Goal: Task Accomplishment & Management: Manage account settings

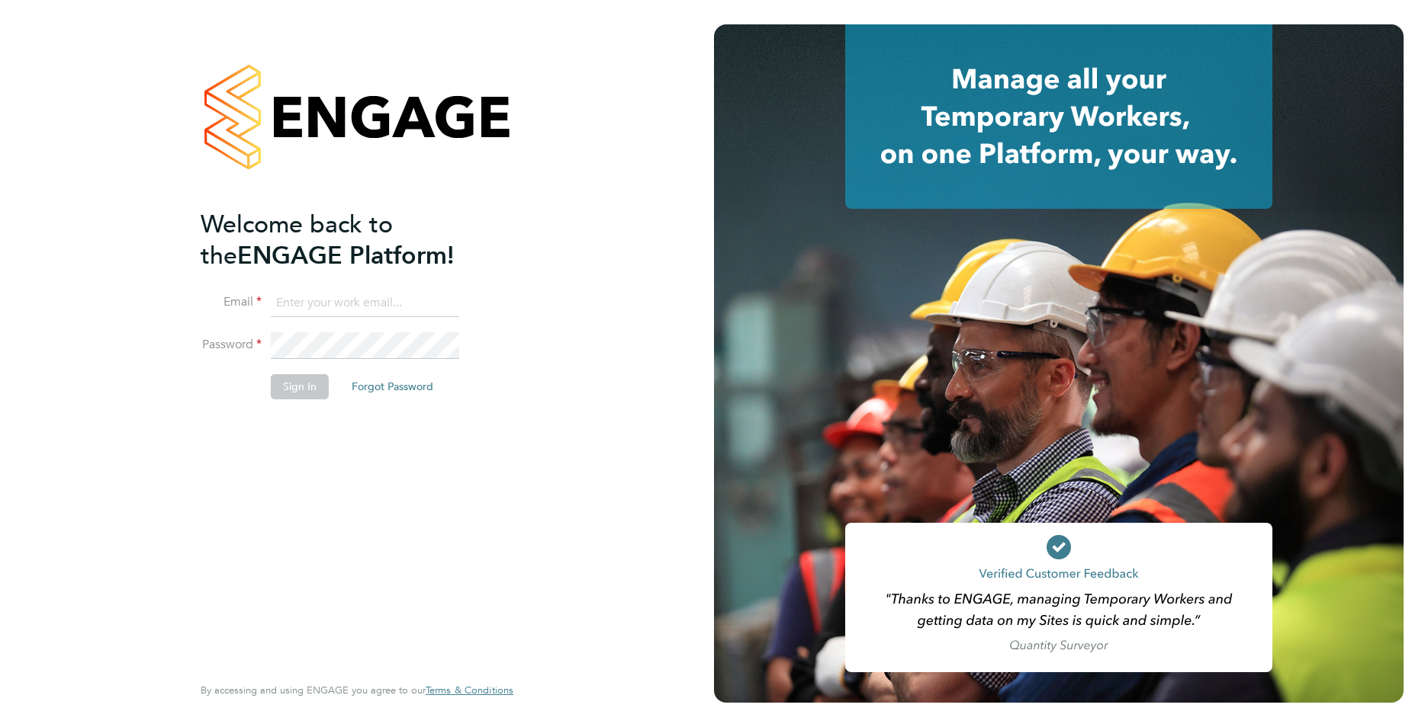
click at [432, 298] on input at bounding box center [365, 303] width 188 height 27
type input "callum@northbuildrecruit.com"
click at [233, 332] on li "Password" at bounding box center [349, 353] width 297 height 43
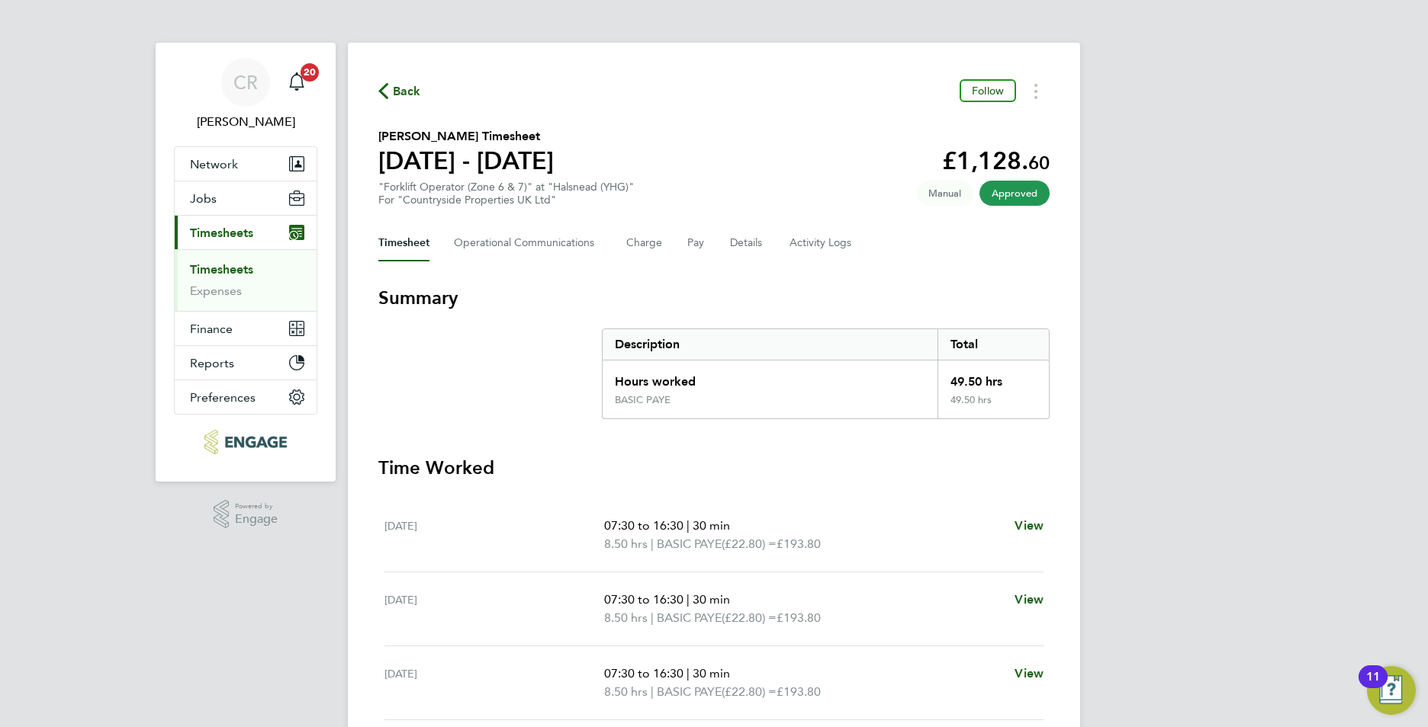
click at [242, 265] on link "Timesheets" at bounding box center [221, 269] width 63 height 14
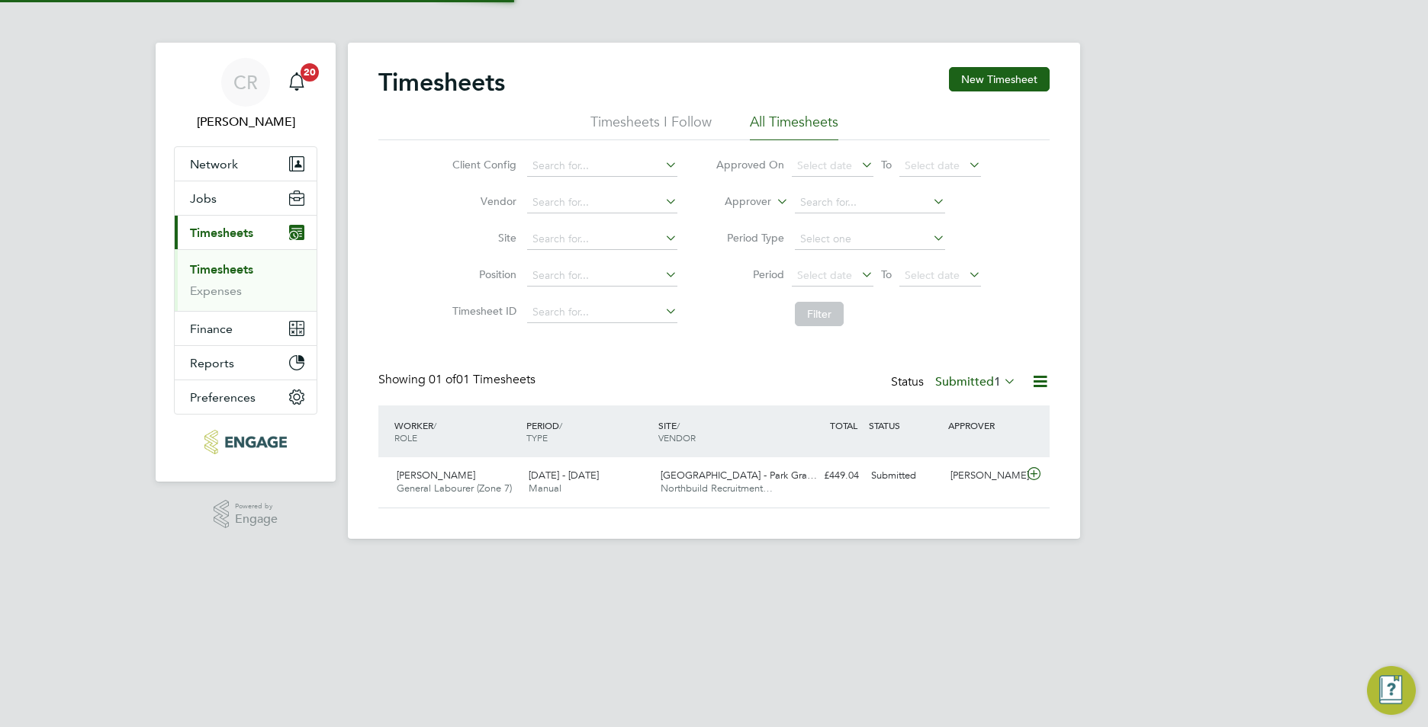
scroll to position [39, 133]
click at [194, 204] on span "Jobs" at bounding box center [203, 198] width 27 height 14
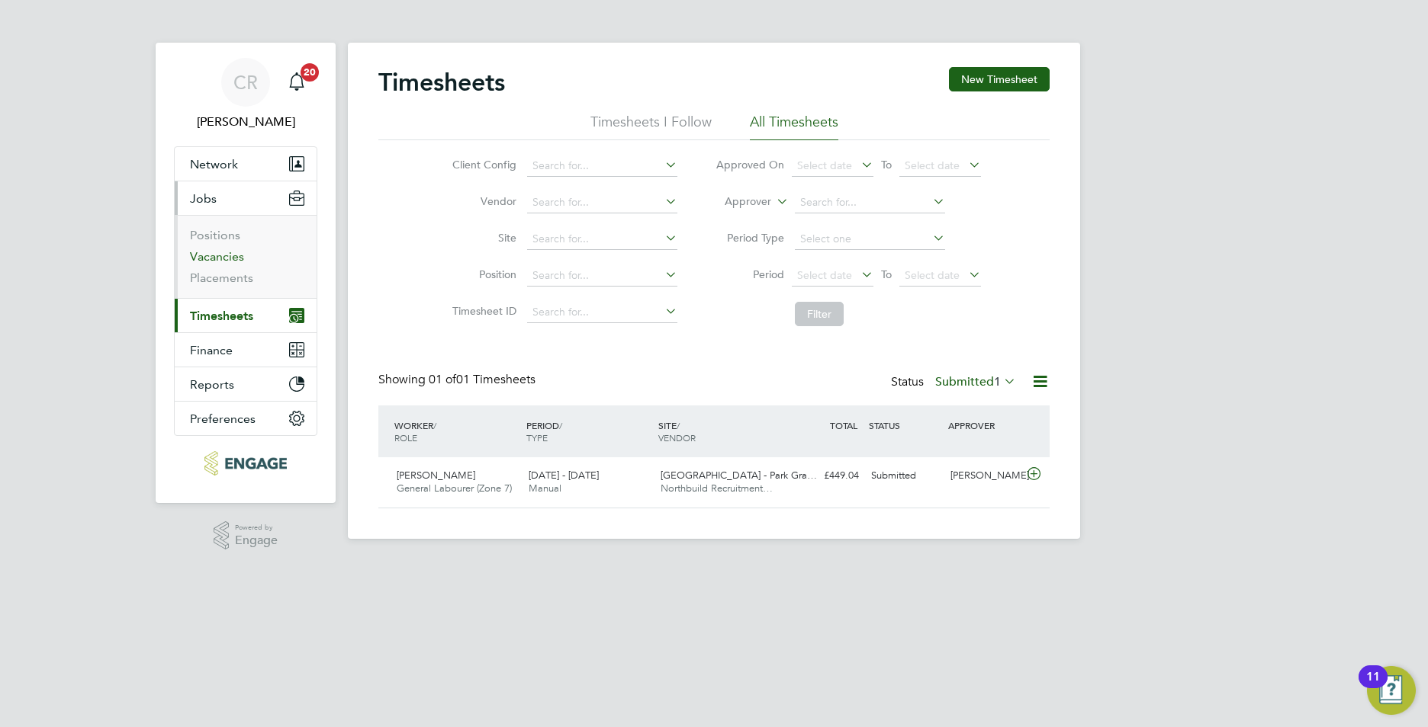
click at [226, 255] on link "Vacancies" at bounding box center [217, 256] width 54 height 14
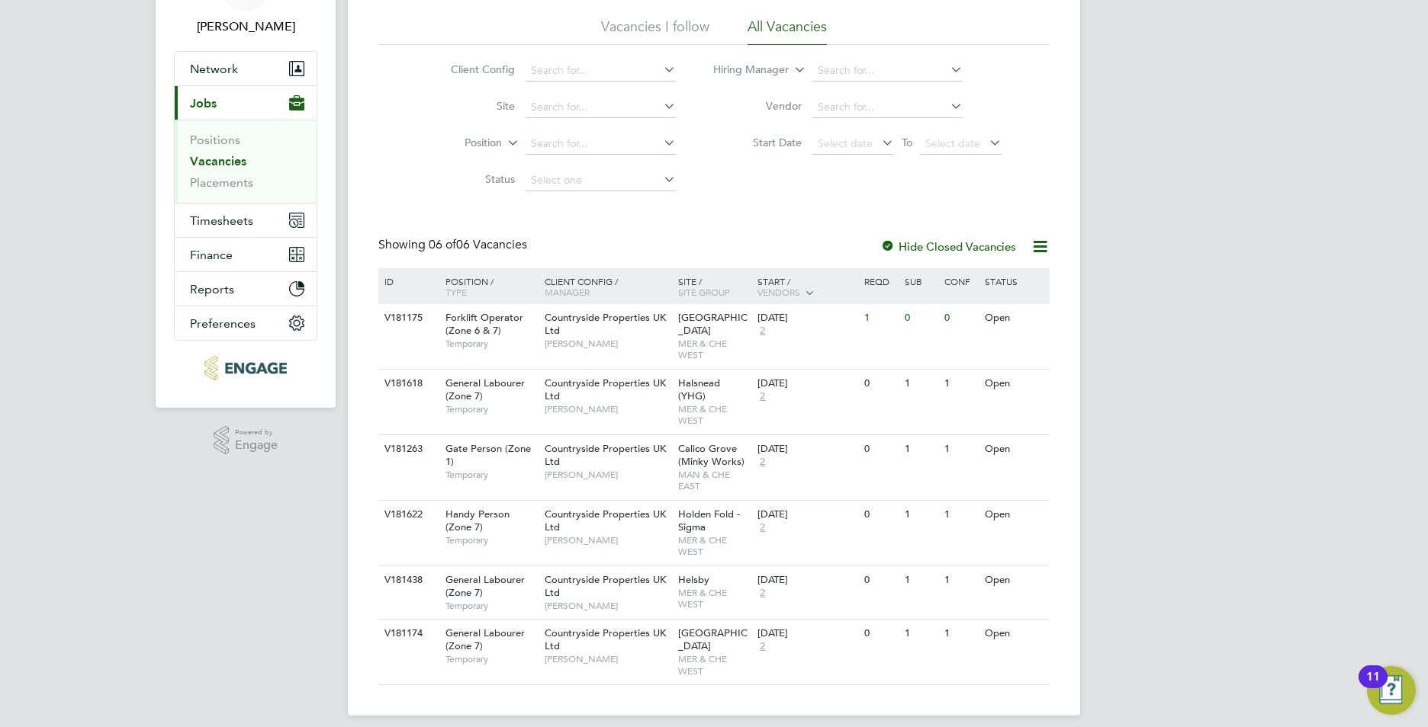
scroll to position [97, 0]
click at [240, 222] on span "Timesheets" at bounding box center [221, 219] width 63 height 14
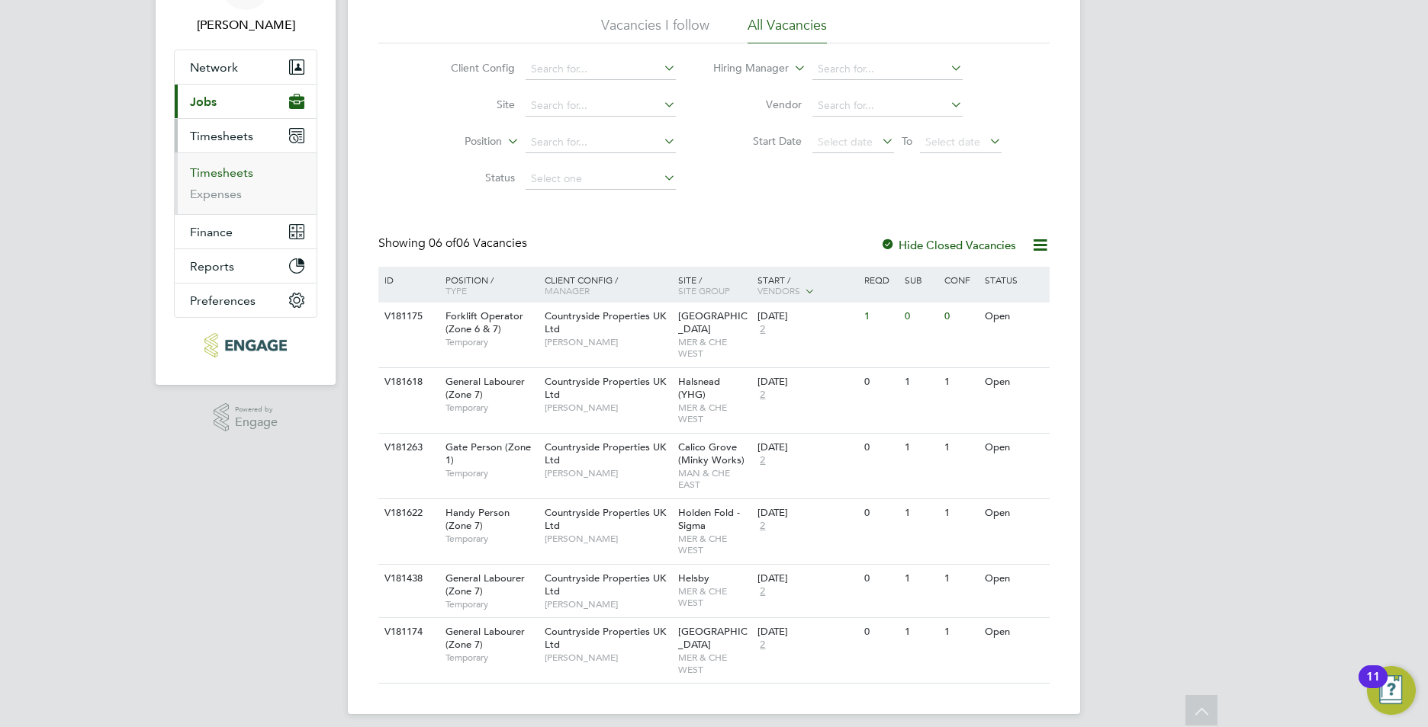
click at [240, 175] on link "Timesheets" at bounding box center [221, 172] width 63 height 14
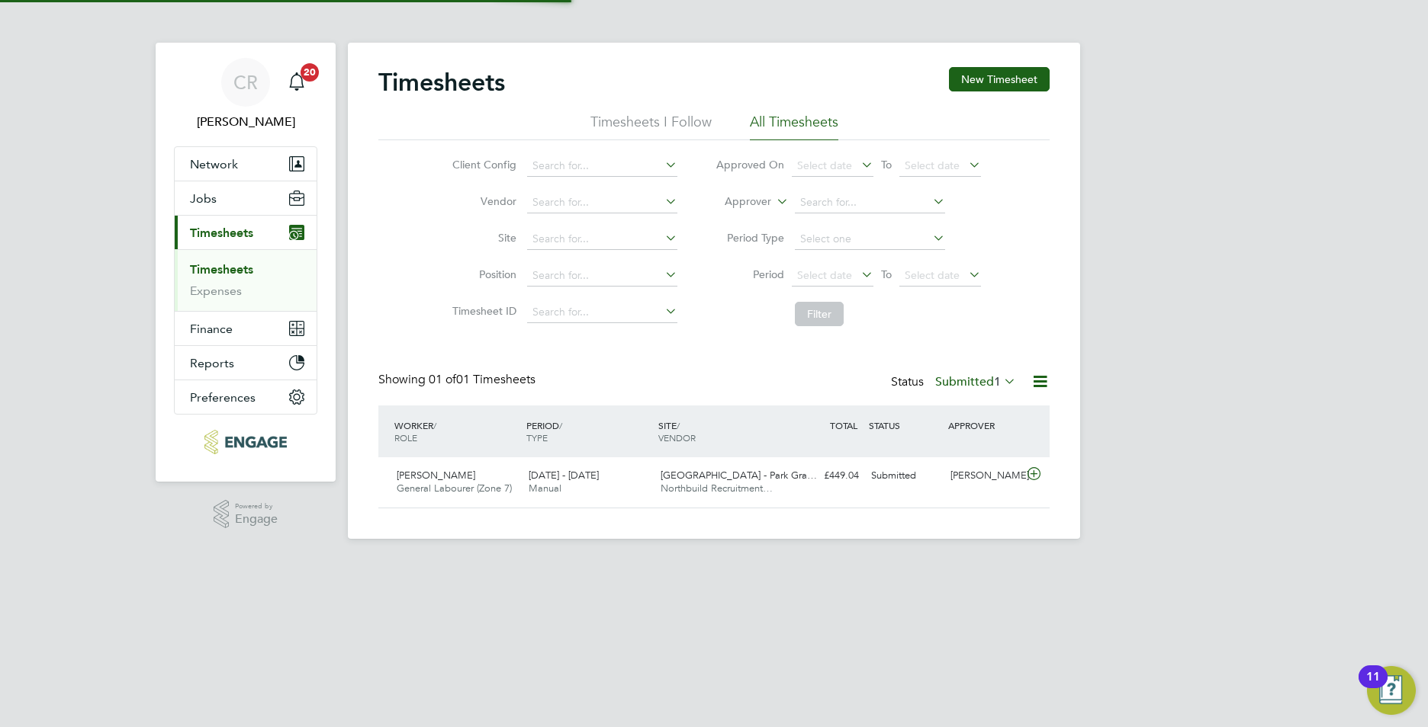
scroll to position [39, 133]
click at [230, 241] on button "Current page: Timesheets" at bounding box center [246, 233] width 142 height 34
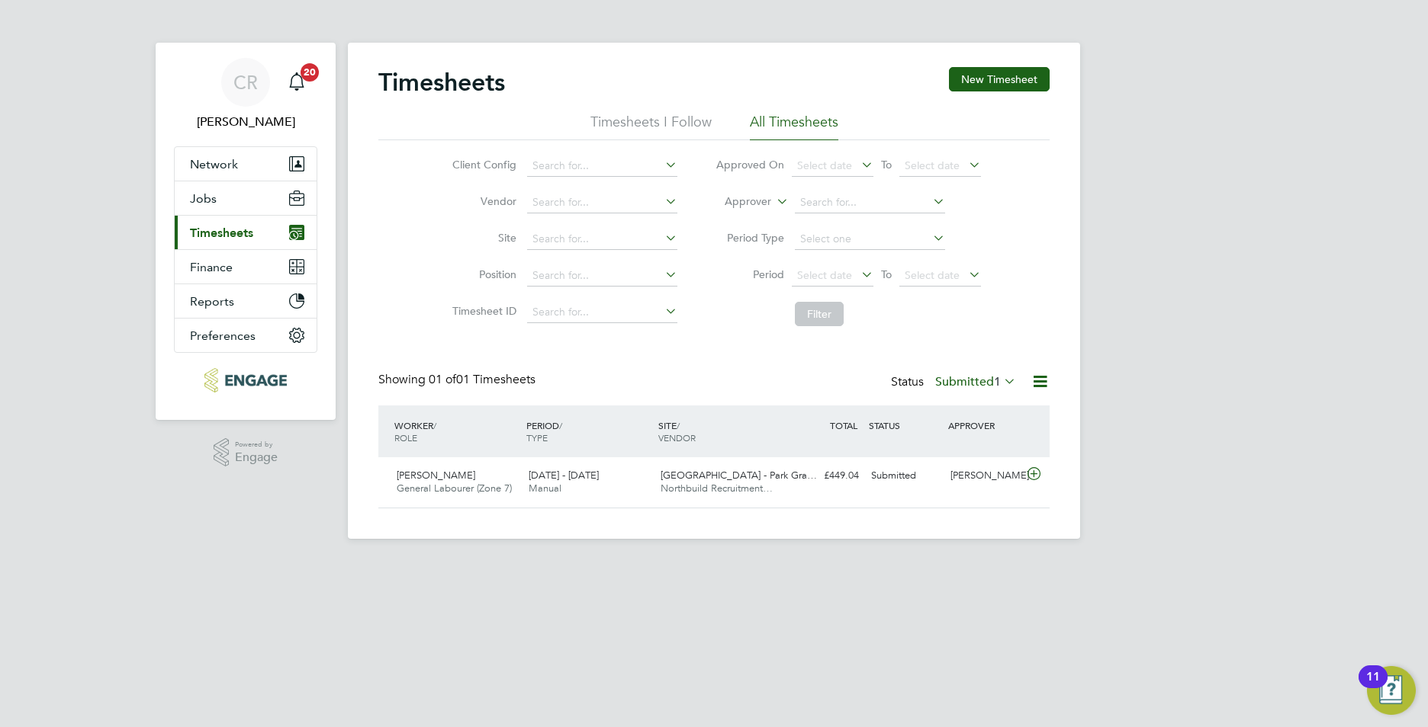
click at [236, 227] on span "Timesheets" at bounding box center [221, 233] width 63 height 14
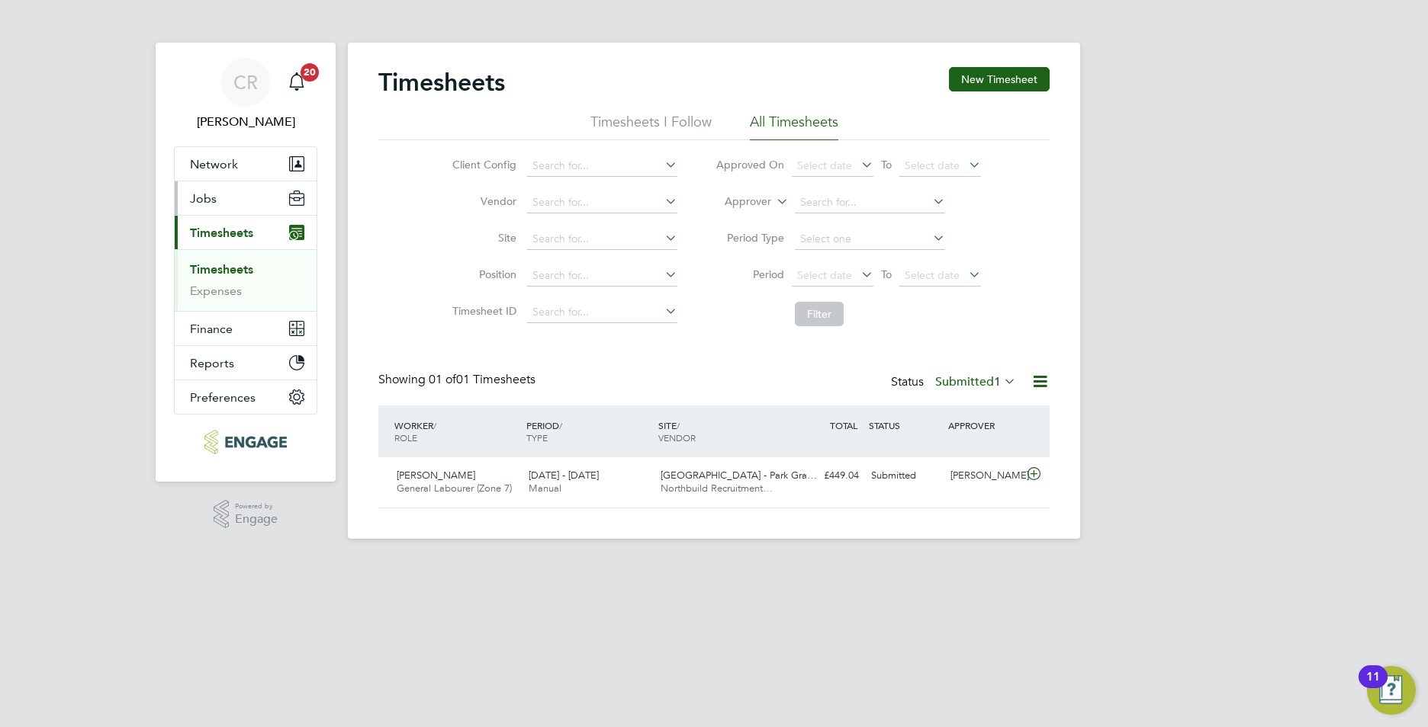
click at [222, 211] on button "Jobs" at bounding box center [246, 198] width 142 height 34
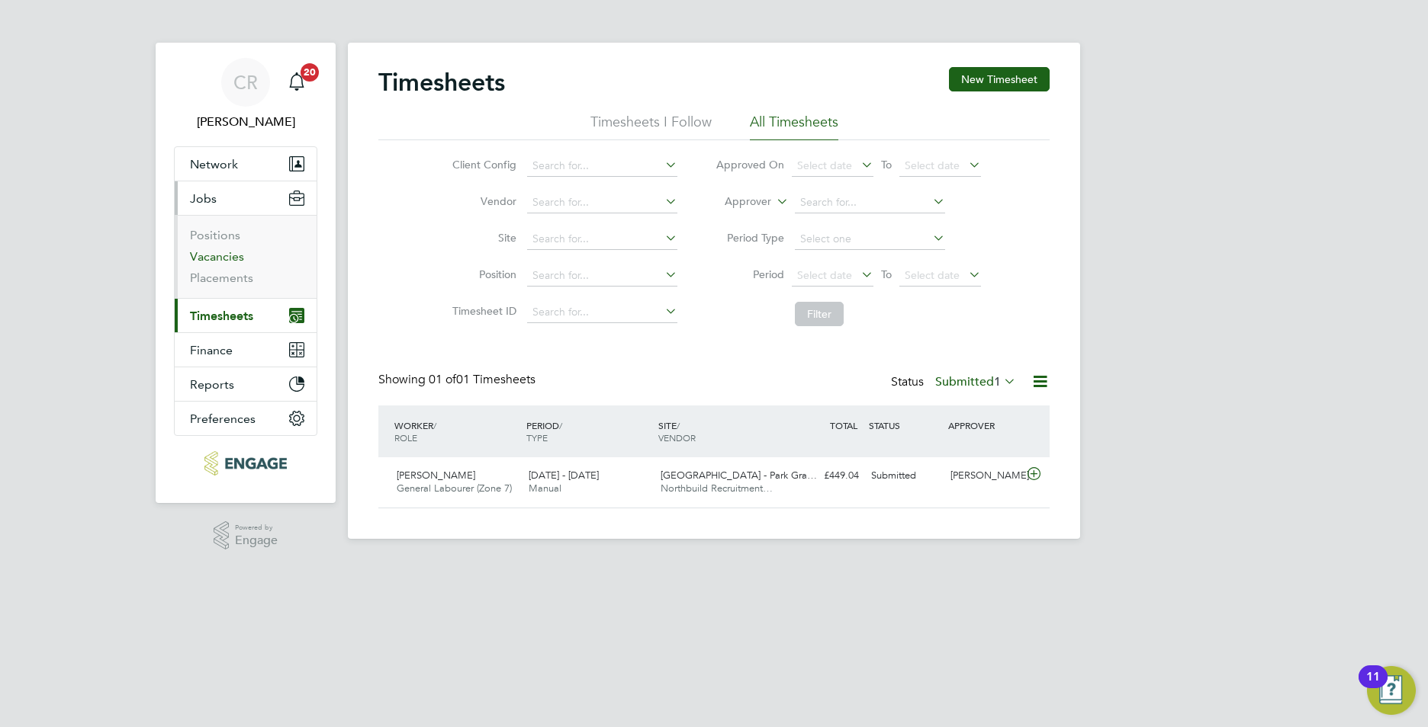
click at [220, 253] on link "Vacancies" at bounding box center [217, 256] width 54 height 14
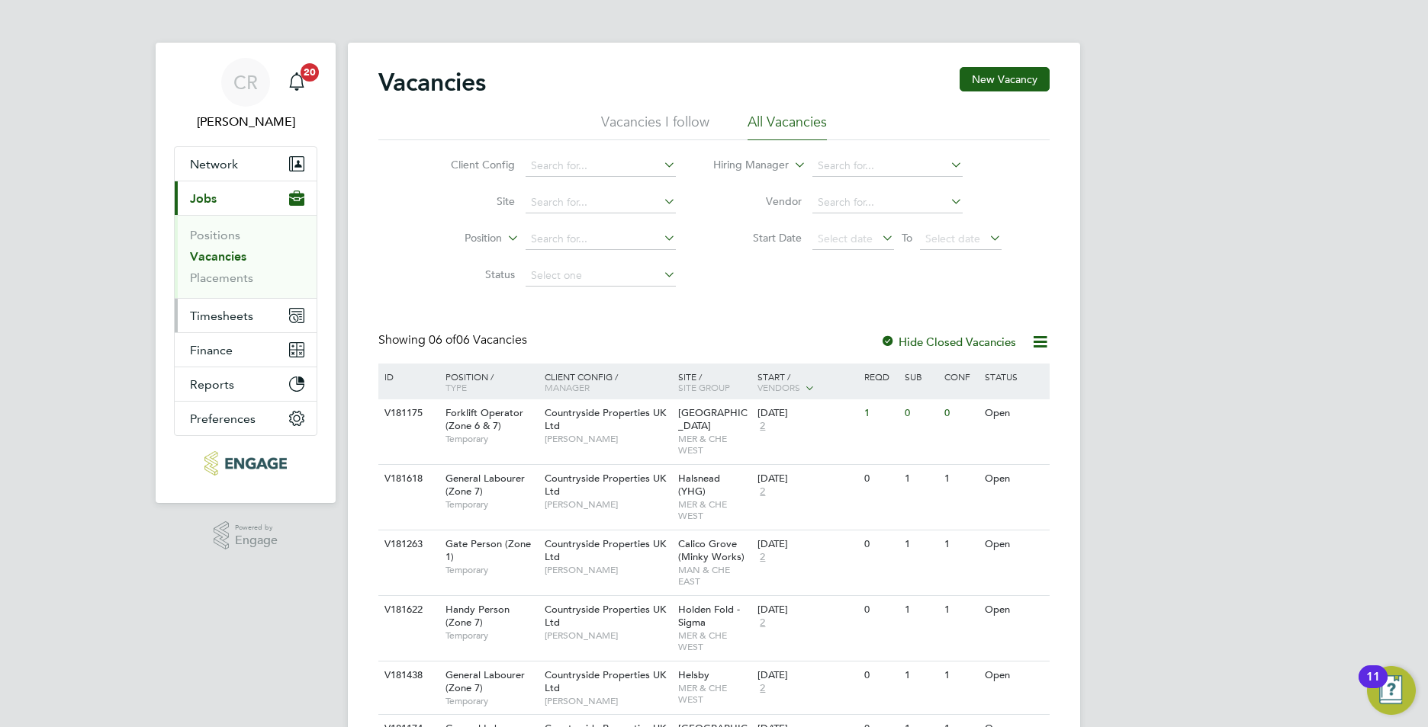
click at [210, 310] on span "Timesheets" at bounding box center [221, 316] width 63 height 14
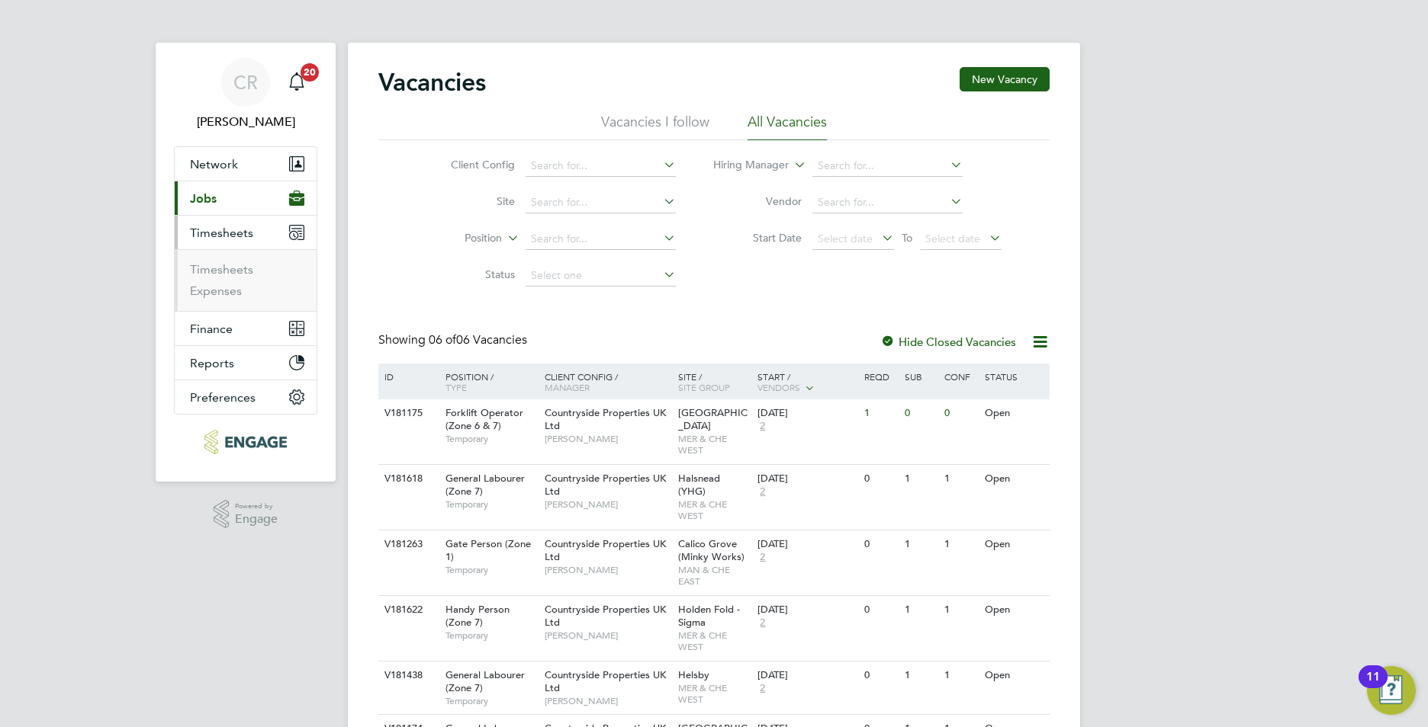
click at [226, 206] on button "Current page: Jobs" at bounding box center [246, 198] width 142 height 34
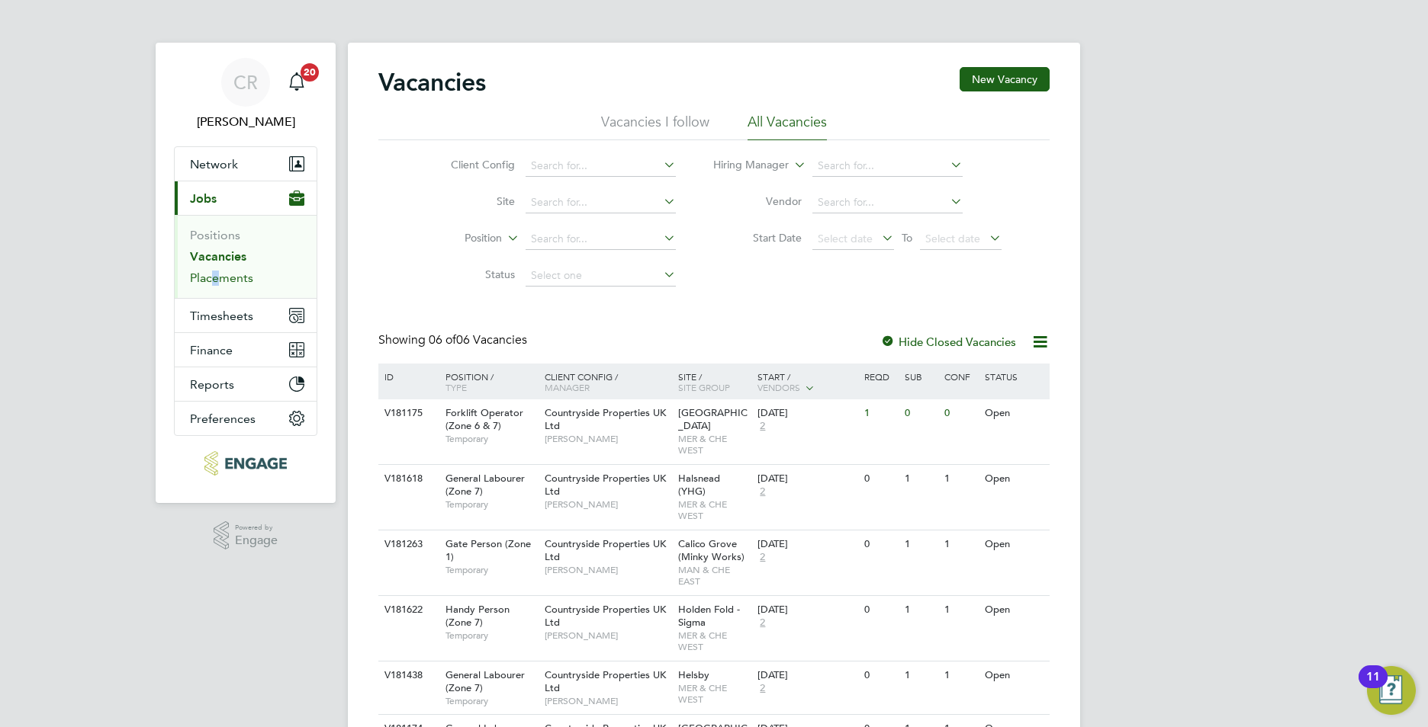
click at [213, 284] on li "Placements" at bounding box center [247, 278] width 114 height 15
drag, startPoint x: 213, startPoint y: 284, endPoint x: 124, endPoint y: 298, distance: 89.5
click at [124, 298] on div "CR Callum Riley Notifications 20 Applications: Network Team Members Businesses …" at bounding box center [714, 418] width 1428 height 836
click at [204, 249] on link "Vacancies" at bounding box center [218, 256] width 56 height 14
click at [200, 310] on span "Timesheets" at bounding box center [221, 316] width 63 height 14
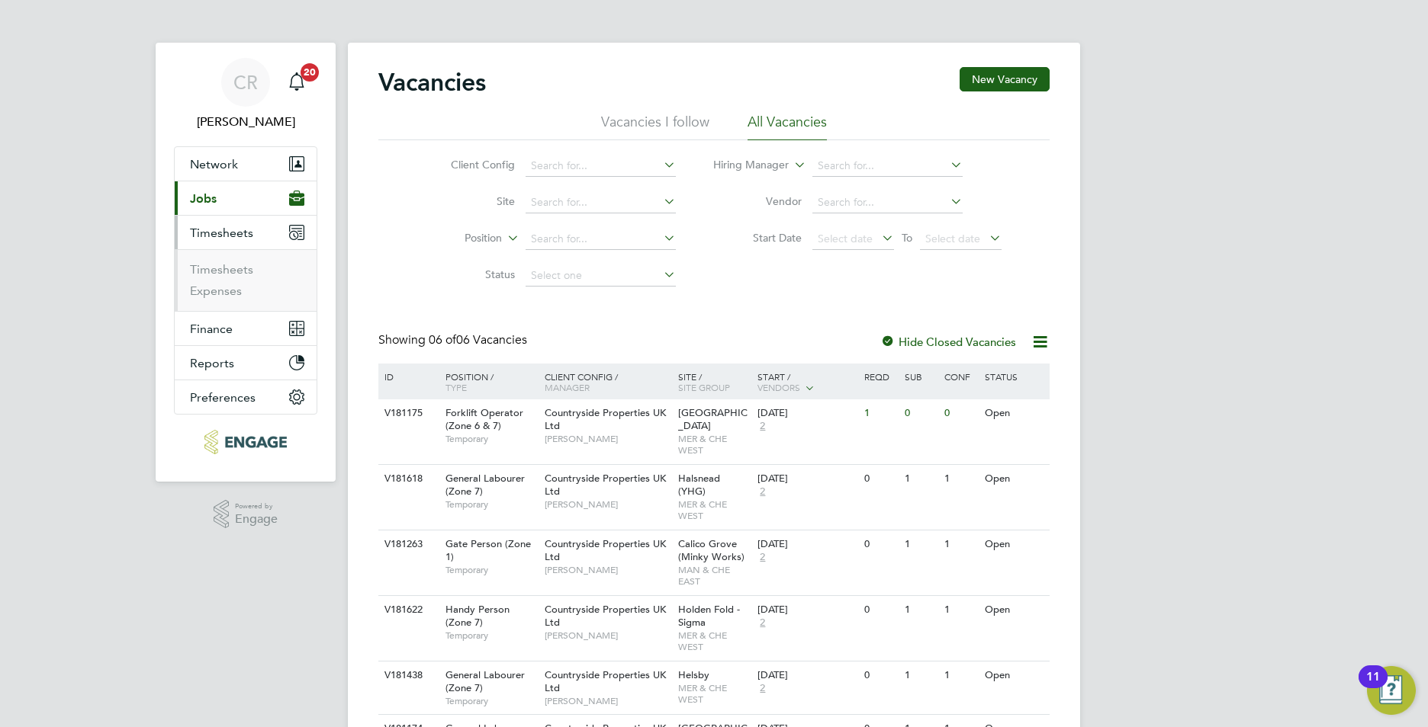
click at [228, 262] on ul "Timesheets Expenses" at bounding box center [246, 280] width 142 height 62
click at [228, 277] on li "Timesheets" at bounding box center [247, 272] width 114 height 21
click at [229, 267] on link "Timesheets" at bounding box center [221, 269] width 63 height 14
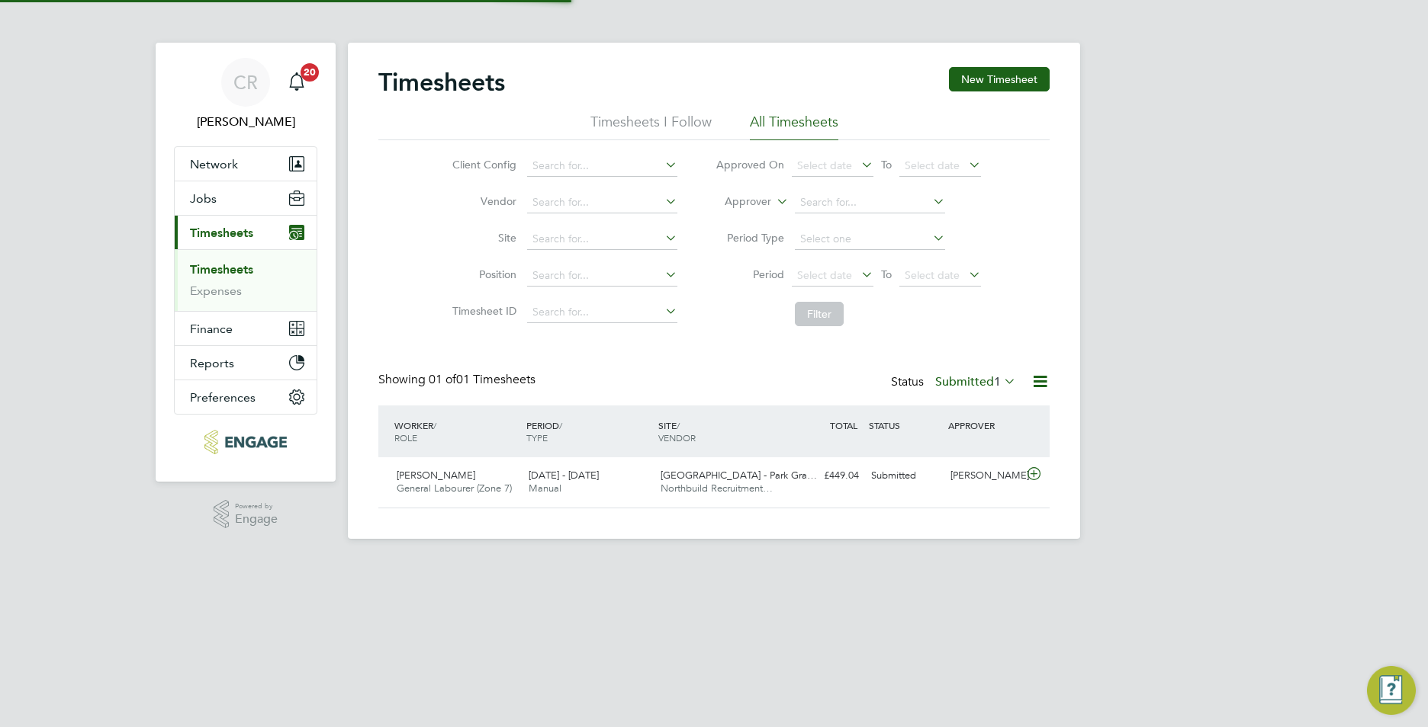
scroll to position [39, 133]
click at [209, 187] on button "Jobs" at bounding box center [246, 198] width 142 height 34
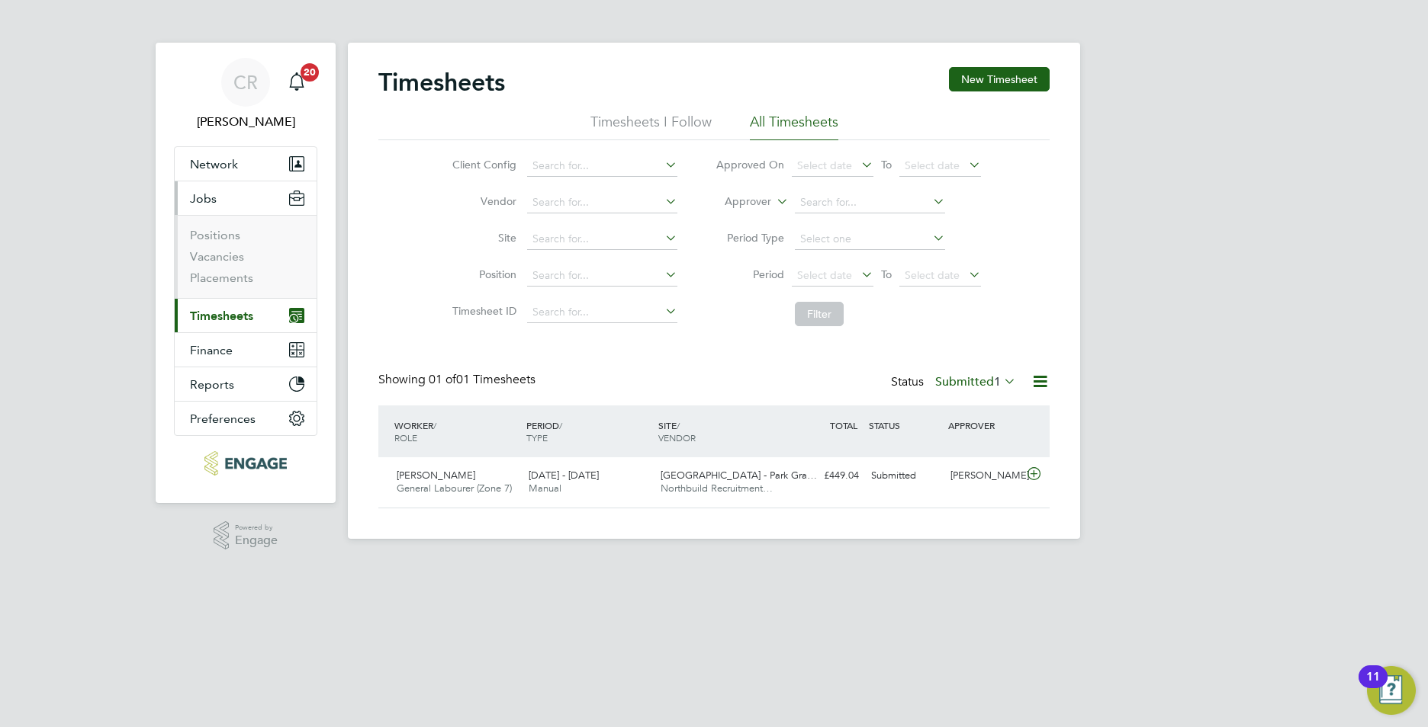
click at [208, 201] on span "Jobs" at bounding box center [203, 198] width 27 height 14
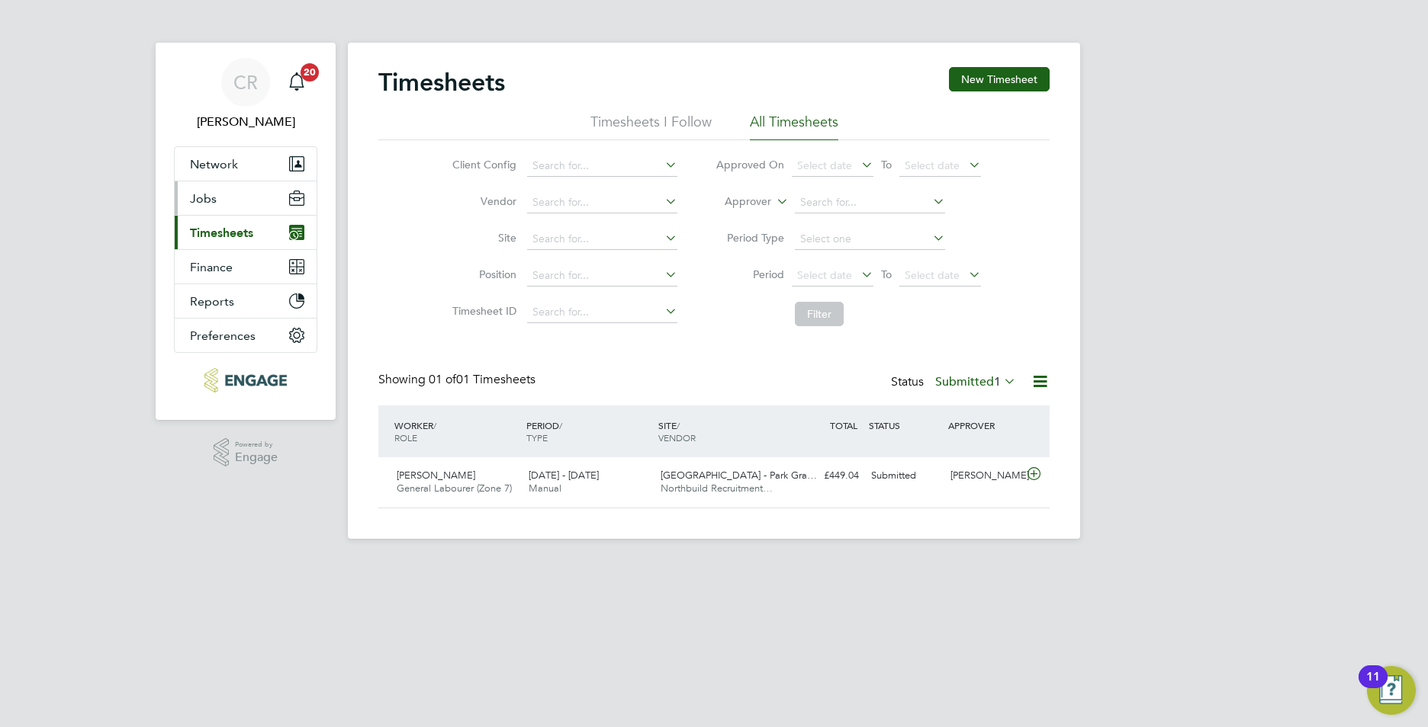
click at [208, 201] on span "Jobs" at bounding box center [203, 198] width 27 height 14
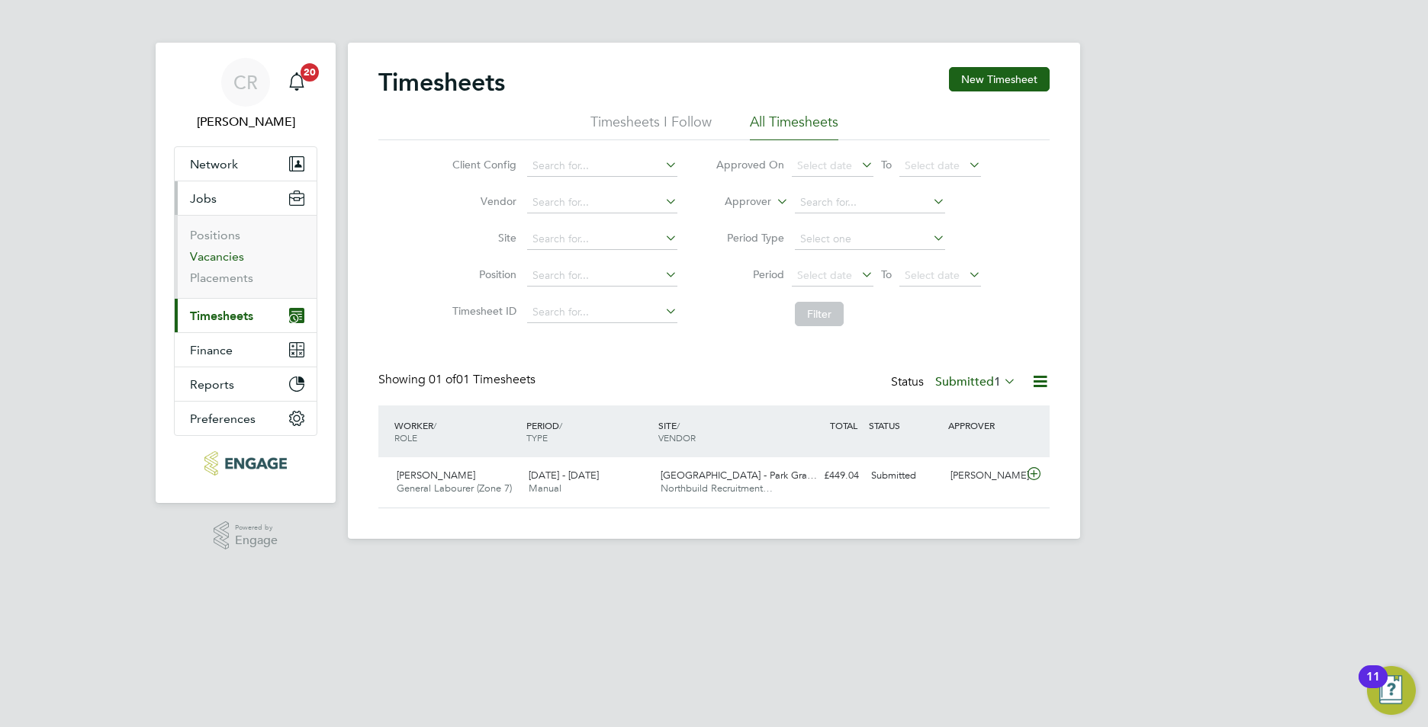
click at [221, 261] on link "Vacancies" at bounding box center [217, 256] width 54 height 14
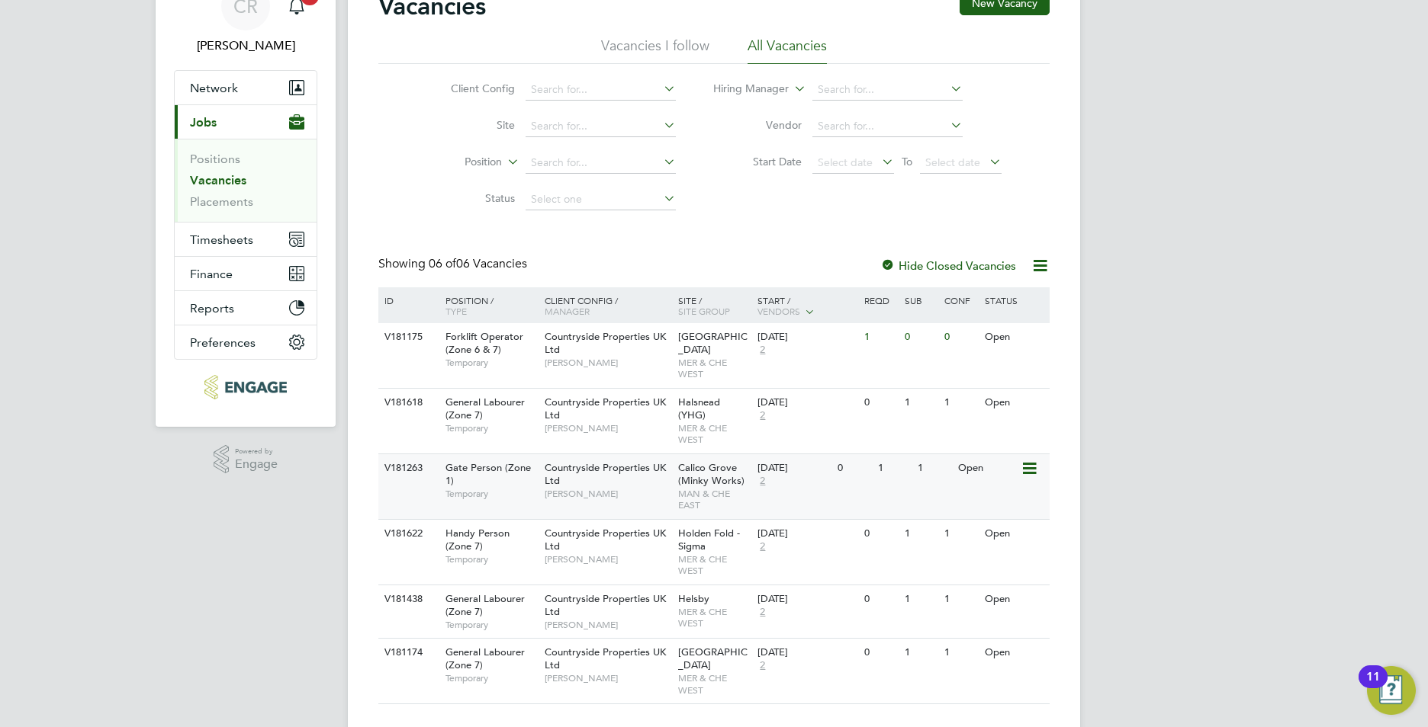
scroll to position [97, 0]
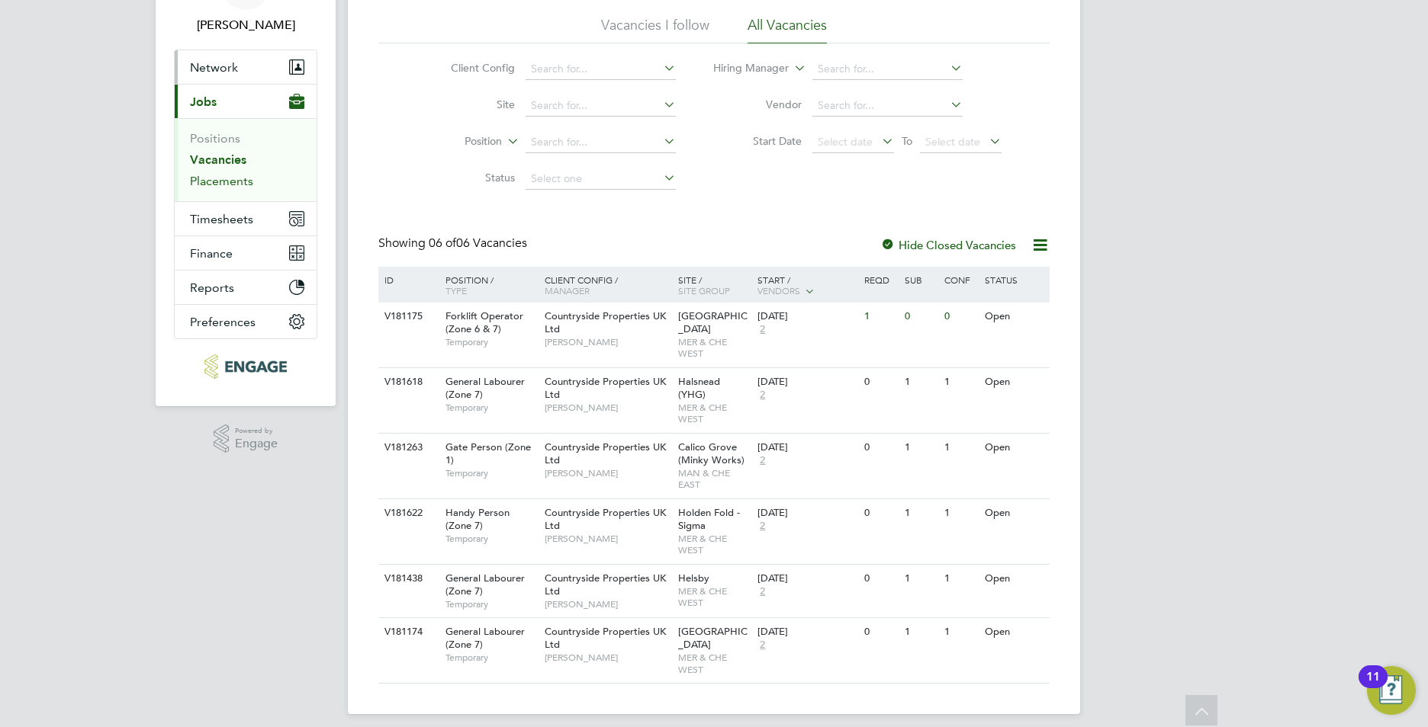
click at [222, 177] on link "Placements" at bounding box center [221, 181] width 63 height 14
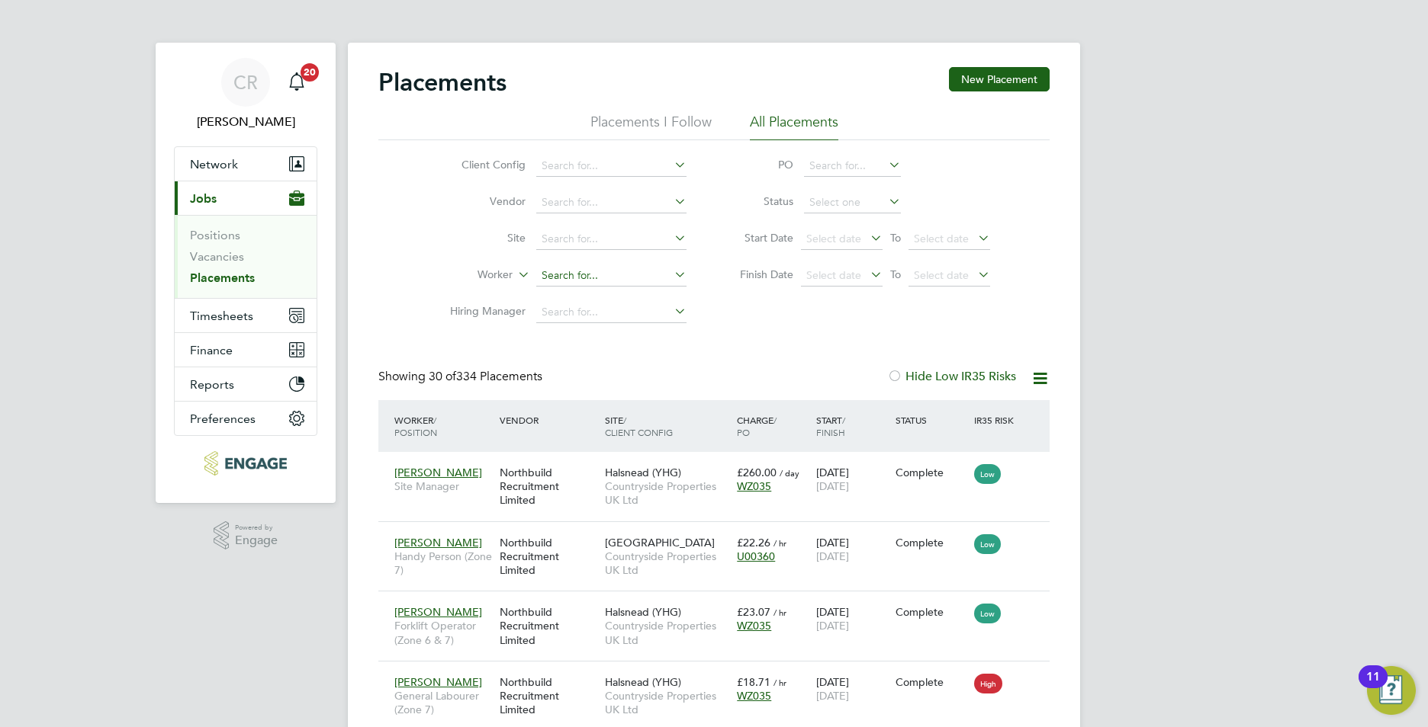
click at [563, 283] on input at bounding box center [611, 275] width 150 height 21
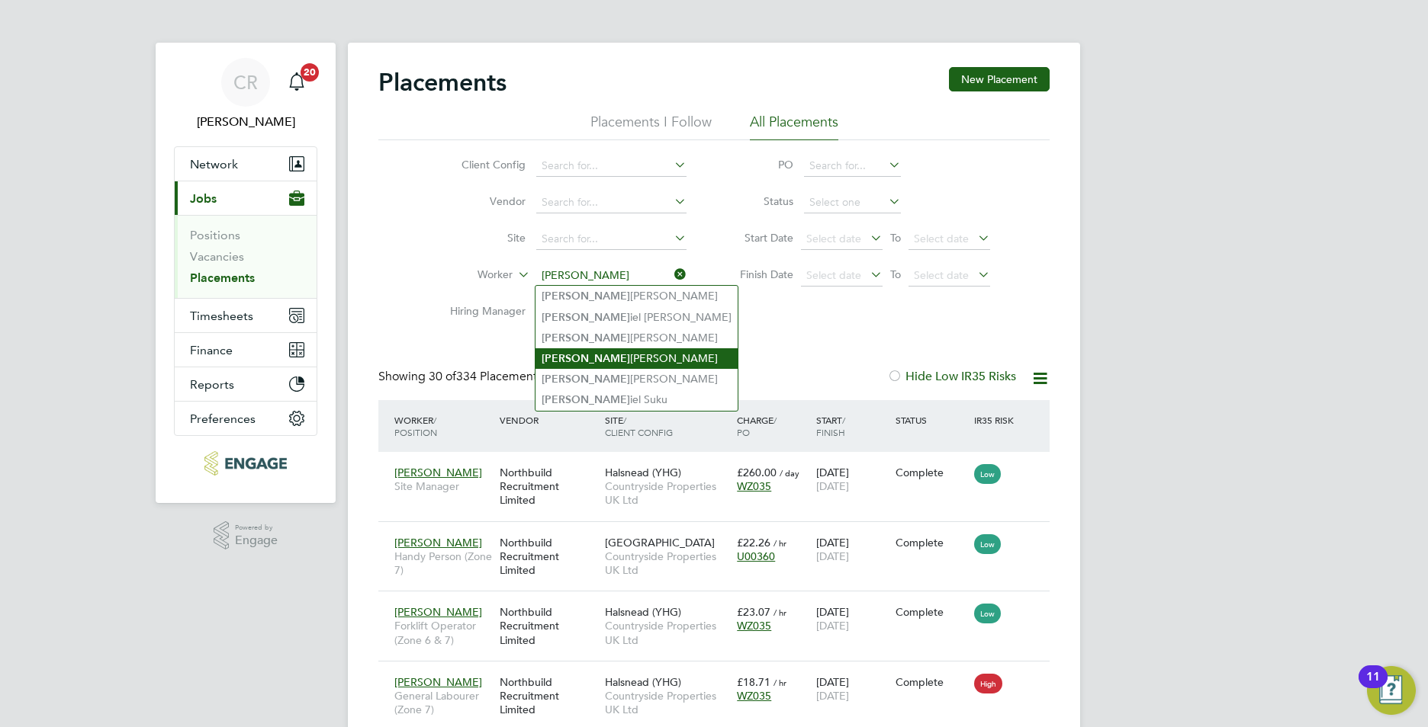
click at [610, 348] on li "Dan iel Maloney" at bounding box center [636, 358] width 202 height 21
type input "[PERSON_NAME]"
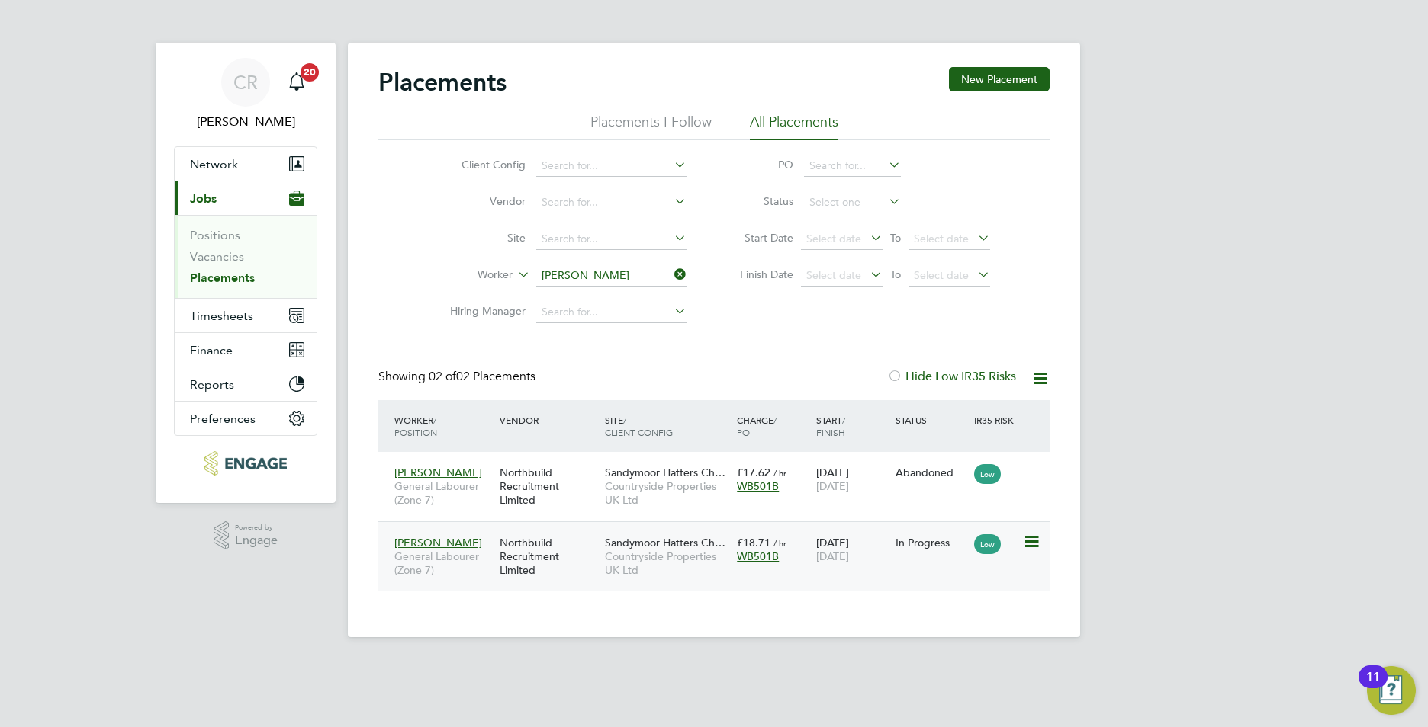
click at [688, 536] on span "Sandymoor Hatters Ch…" at bounding box center [665, 543] width 120 height 14
click at [810, 583] on div "Daniel Maloney General Labourer (Zone 7) Northbuild Recruitment Limited Sandymo…" at bounding box center [713, 557] width 671 height 70
click at [586, 559] on div "Northbuild Recruitment Limited" at bounding box center [548, 556] width 105 height 57
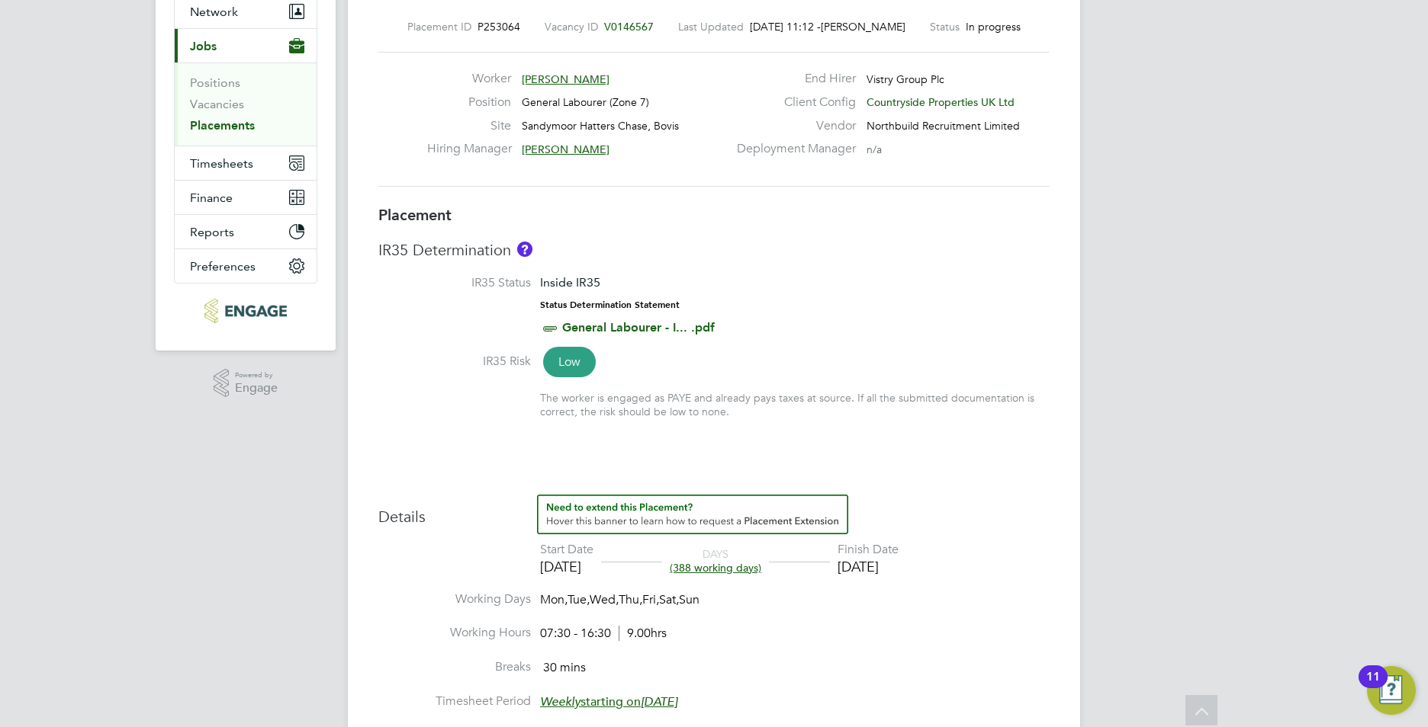
scroll to position [79, 0]
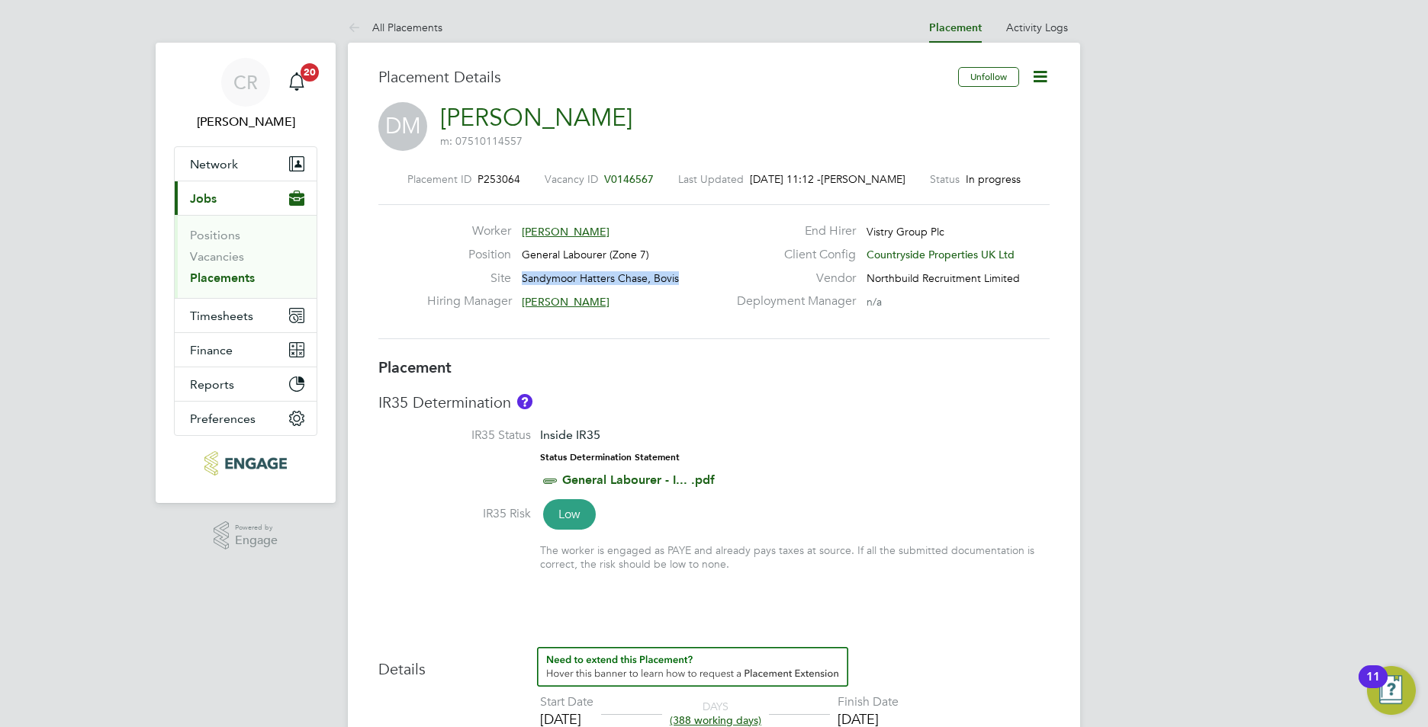
drag, startPoint x: 682, startPoint y: 277, endPoint x: 520, endPoint y: 271, distance: 162.5
click at [520, 271] on div "Site Sandymoor Hatters Chase, Bovis" at bounding box center [577, 283] width 300 height 24
drag, startPoint x: 520, startPoint y: 271, endPoint x: 539, endPoint y: 276, distance: 19.6
copy span "Sandymoor Hatters Chase, Bovis"
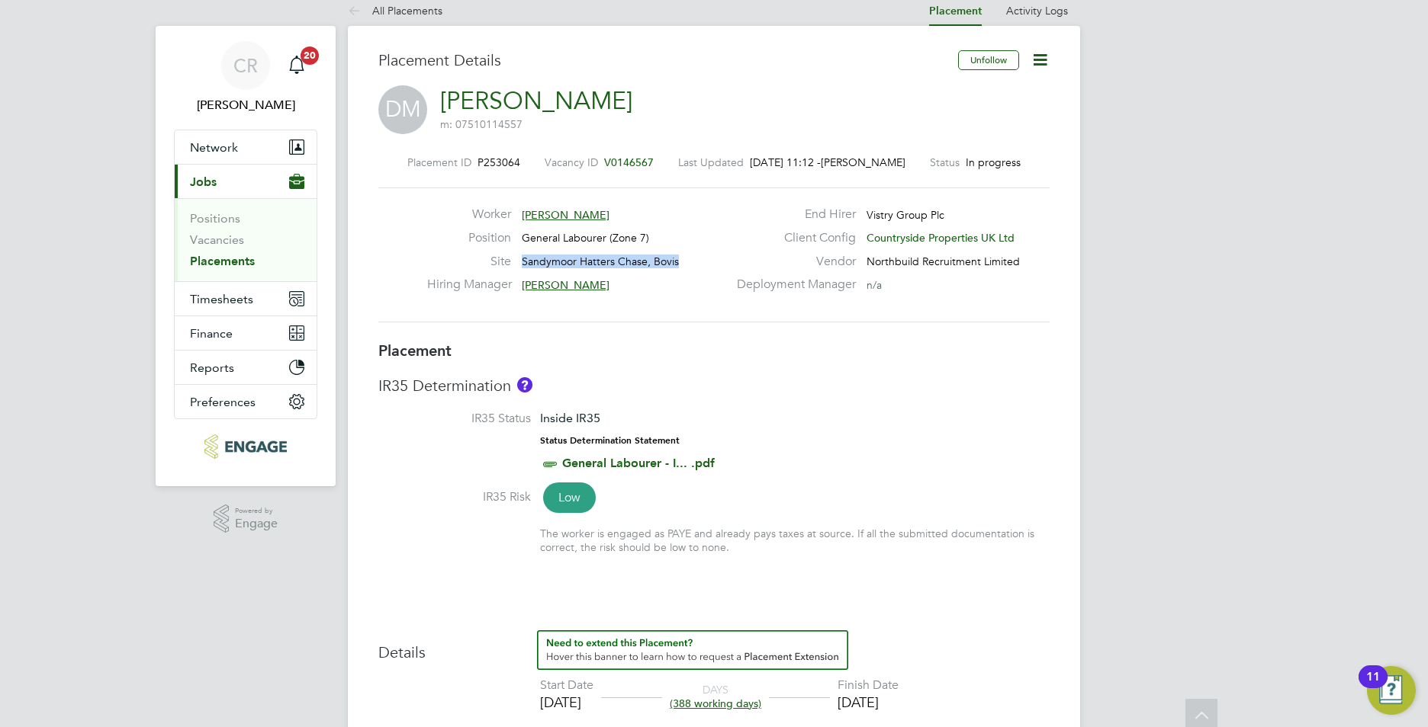
scroll to position [0, 0]
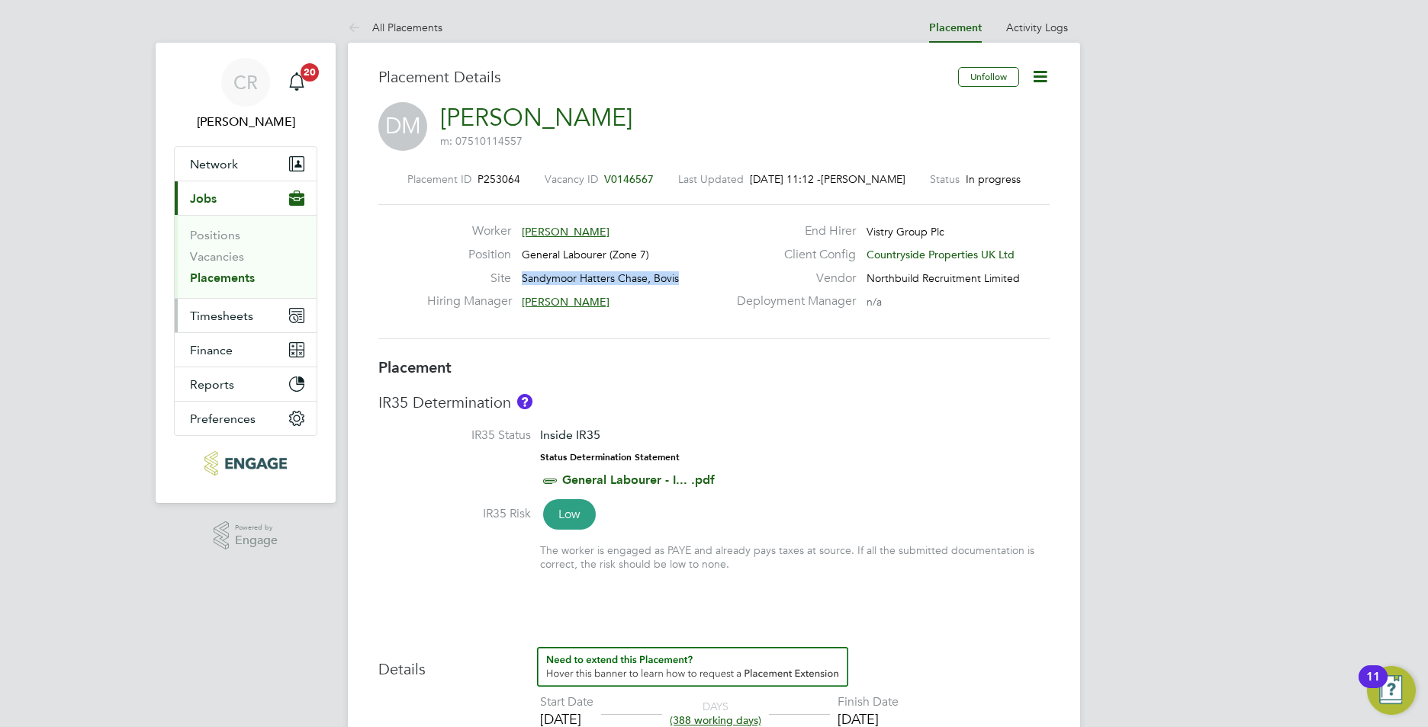
click at [229, 323] on span "Timesheets" at bounding box center [221, 316] width 63 height 14
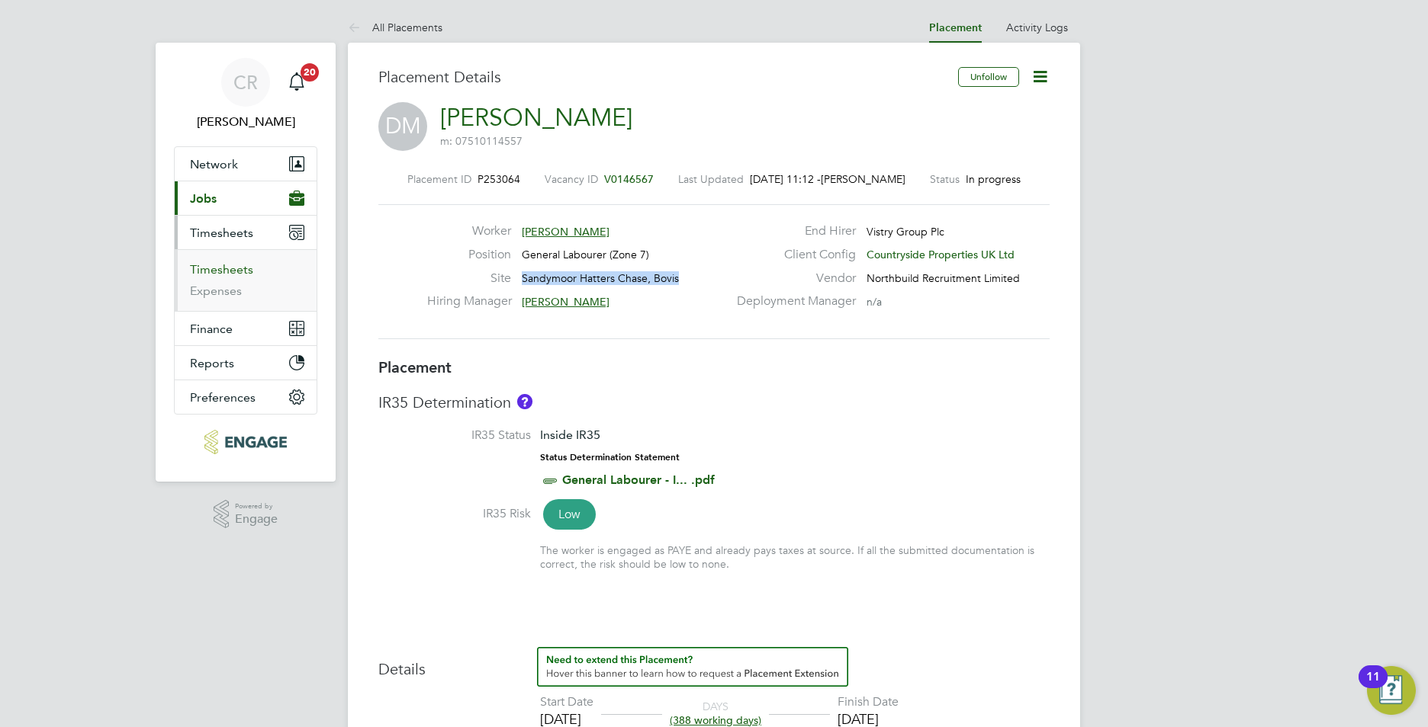
click at [230, 267] on link "Timesheets" at bounding box center [221, 269] width 63 height 14
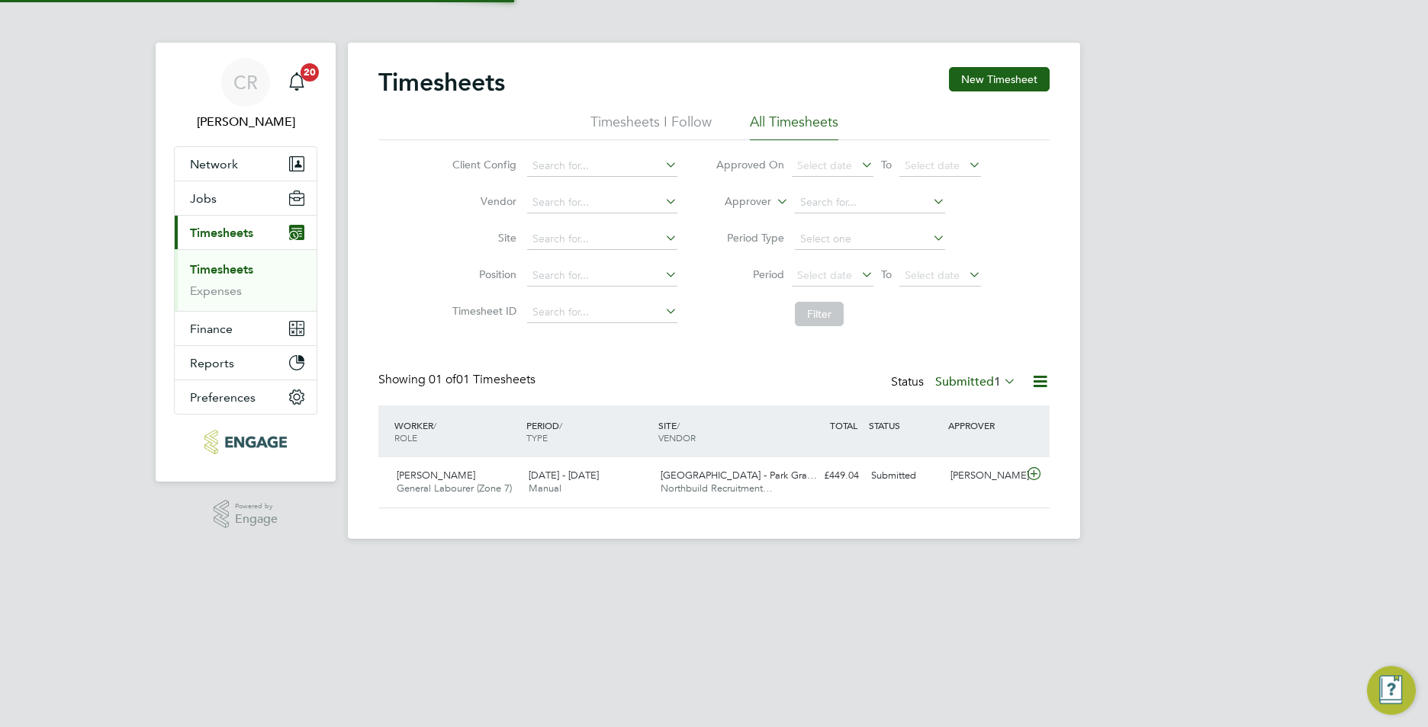
scroll to position [39, 133]
click at [220, 201] on button "Jobs" at bounding box center [246, 198] width 142 height 34
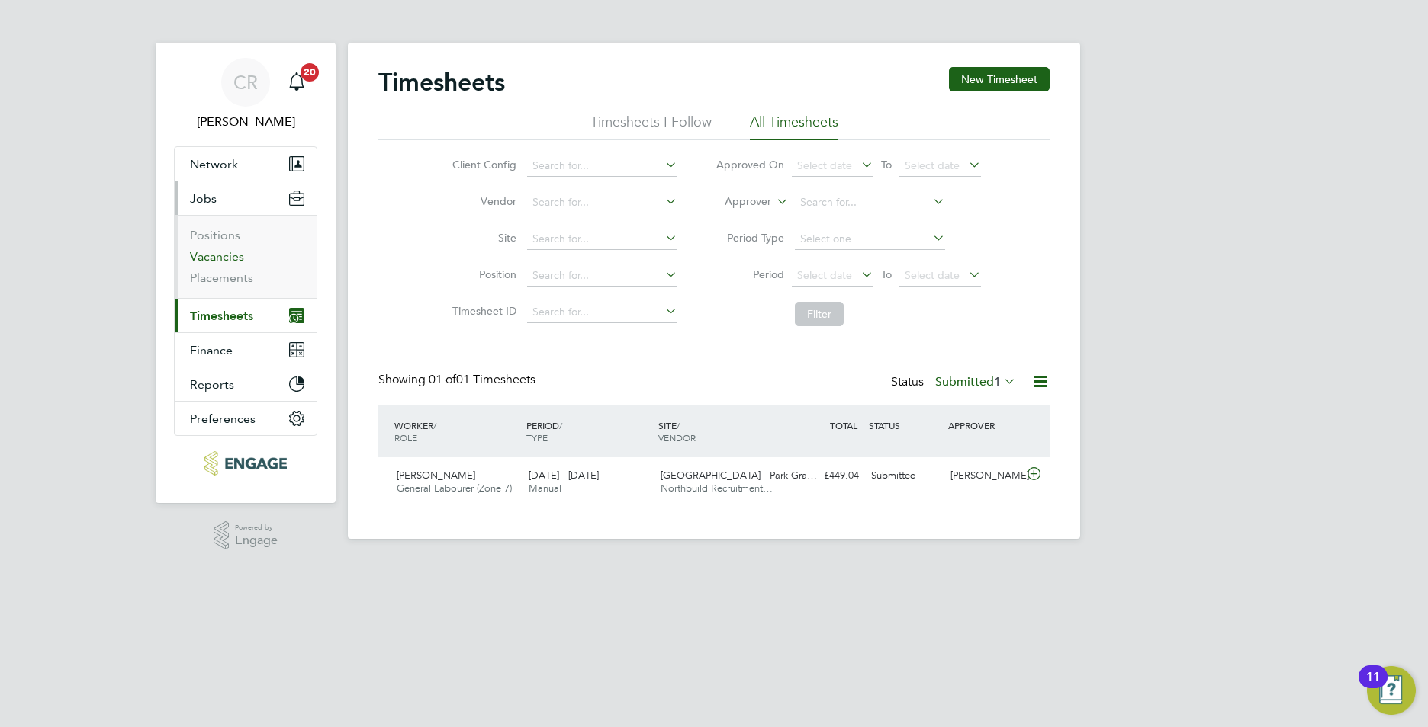
click at [214, 255] on link "Vacancies" at bounding box center [217, 256] width 54 height 14
